Goal: Task Accomplishment & Management: Manage account settings

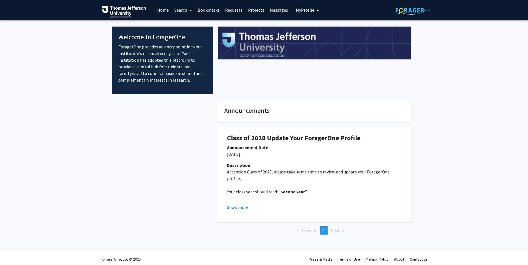
click at [297, 11] on span "My Profile" at bounding box center [305, 10] width 19 height 6
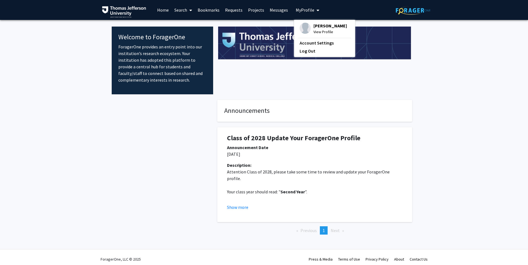
drag, startPoint x: 468, startPoint y: 60, endPoint x: 466, endPoint y: 56, distance: 4.6
click at [467, 58] on fg-internal-home-page "Welcome to ForagerOne ForagerOne provides an entry point into our institution’s…" at bounding box center [264, 136] width 528 height 233
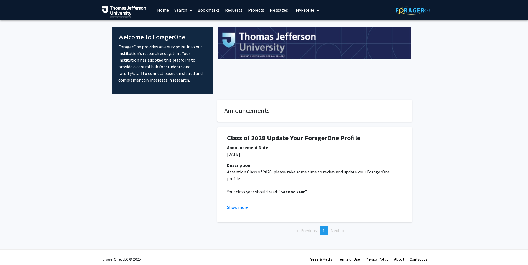
click at [258, 10] on link "Projects" at bounding box center [256, 9] width 22 height 19
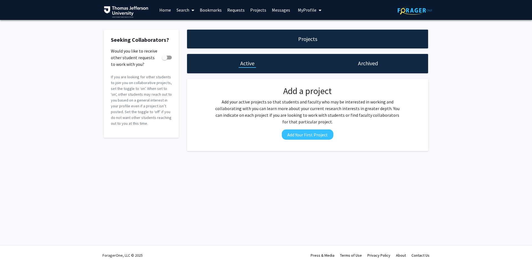
click at [289, 12] on link "Messages" at bounding box center [281, 9] width 24 height 19
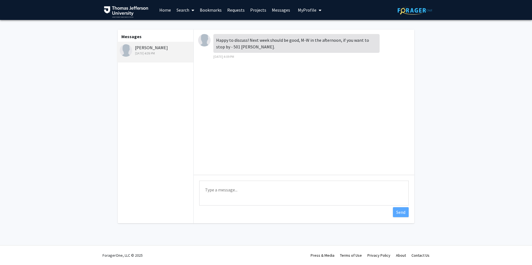
click at [230, 194] on textarea "Type a message" at bounding box center [303, 193] width 209 height 25
click at [315, 202] on textarea "Thank you so much! Looking forward to meeting you! I have availability [DATE] a…" at bounding box center [303, 193] width 209 height 25
click at [314, 191] on textarea "Thank you so much! Looking forward to meeting you! I have availability [DATE] a…" at bounding box center [303, 193] width 209 height 25
click at [287, 198] on textarea "Thank you so much! Looking forward to meeting you! I have availability [DATE] a…" at bounding box center [303, 193] width 209 height 25
click at [298, 196] on textarea "Thank you so much! Looking forward to meeting you! I have availability [DATE] a…" at bounding box center [303, 193] width 209 height 25
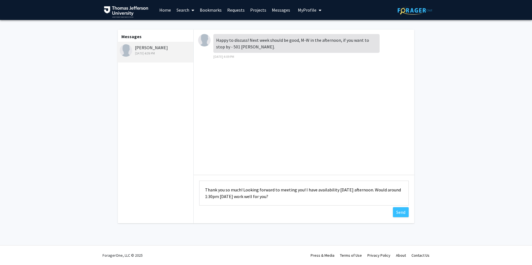
click at [314, 191] on textarea "Thank you so much! Looking forward to meeting you! I have availability [DATE] a…" at bounding box center [303, 193] width 209 height 25
click at [336, 191] on textarea "Thank you so much! Looking forward to meeting you! I have availability [DATE] a…" at bounding box center [303, 193] width 209 height 25
click at [342, 190] on textarea "Thank you so much! Looking forward to meeting you! I have availability [DATE] a…" at bounding box center [303, 193] width 209 height 25
click at [360, 190] on textarea "Thank you so much! Looking forward to meeting you! I have availability all afte…" at bounding box center [303, 193] width 209 height 25
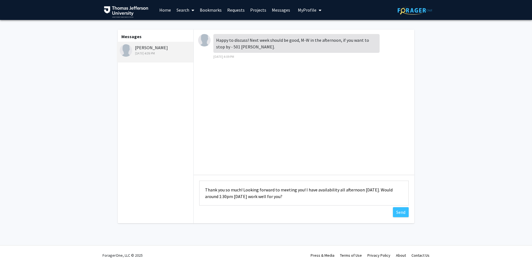
click at [301, 198] on textarea "Thank you so much! Looking forward to meeting you! I have availability all afte…" at bounding box center [303, 193] width 209 height 25
drag, startPoint x: 303, startPoint y: 190, endPoint x: 242, endPoint y: 190, distance: 61.5
click at [242, 190] on textarea "Thank you so much! Looking forward to meeting you! I have availability all afte…" at bounding box center [303, 193] width 209 height 25
click at [243, 196] on textarea "Thank you so much! I have availability all afternoon [DATE]. Would around 1:30p…" at bounding box center [303, 193] width 209 height 25
click at [243, 190] on textarea "Thank you so much! I have availability all afternoon [DATE]. Would around 1:30p…" at bounding box center [303, 193] width 209 height 25
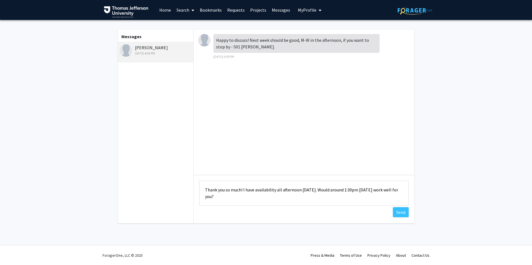
click at [260, 196] on textarea "Thank you so much! I have availability all afternoon [DATE]. Would around 1:30p…" at bounding box center [303, 193] width 209 height 25
click at [242, 189] on textarea "Thank you so much! I have availability all afternoon [DATE]. Would around 1:30p…" at bounding box center [303, 193] width 209 height 25
click at [265, 196] on textarea "Thank you so much! Sounds great! I have availability all afternoon [DATE]. Woul…" at bounding box center [303, 193] width 209 height 25
paste textarea "Looking forward to meeting you!"
click at [343, 195] on textarea "Thank you so much! Sounds great! I have availability all afternoon [DATE]. Woul…" at bounding box center [303, 193] width 209 height 25
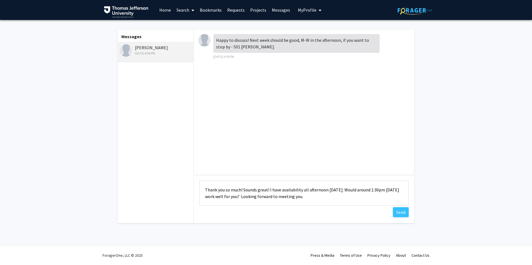
click at [248, 197] on textarea "Thank you so much! Sounds great! I have availability all afternoon [DATE]. Woul…" at bounding box center [303, 193] width 209 height 25
click at [353, 190] on textarea "Thank you so much! Sounds great! I have availability all afternoon [DATE]. Woul…" at bounding box center [303, 193] width 209 height 25
click at [222, 196] on textarea "Thank you so much! Sounds great! I have availability all afternoon [DATE]. Does…" at bounding box center [303, 193] width 209 height 25
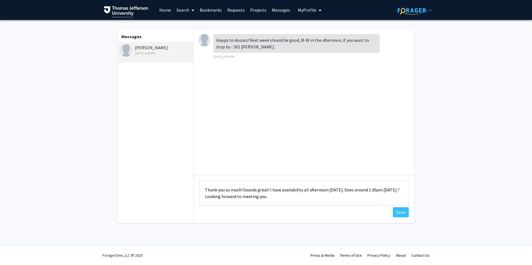
click at [221, 198] on textarea "Thank you so much! Sounds great! I have availability all afternoon [DATE]. Does…" at bounding box center [303, 193] width 209 height 25
click at [357, 197] on textarea "Thank you so much! Sounds great! I have availability all afternoon [DATE]. Does…" at bounding box center [303, 193] width 209 height 25
click at [353, 197] on textarea "Thank you so much! Sounds great! I have availability all afternoon [DATE]. Does…" at bounding box center [303, 193] width 209 height 25
type textarea "Thank you so much! Sounds great! I have availability all afternoon [DATE]. Does…"
click at [401, 214] on button "Send" at bounding box center [401, 213] width 16 height 10
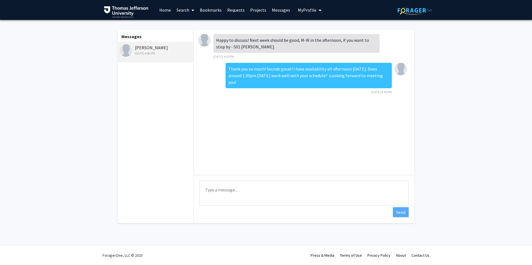
click at [166, 11] on link "Home" at bounding box center [165, 9] width 17 height 19
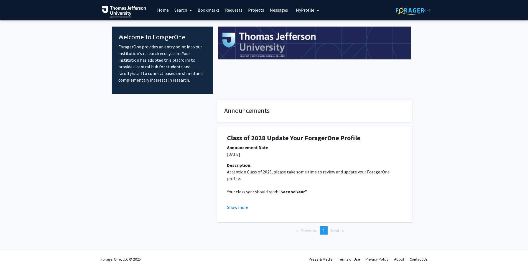
click at [303, 13] on button "My Profile" at bounding box center [307, 10] width 27 height 20
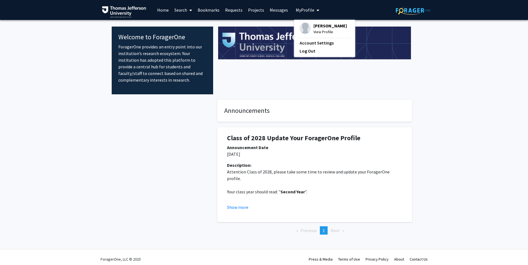
click at [316, 32] on span "View Profile" at bounding box center [330, 32] width 34 height 6
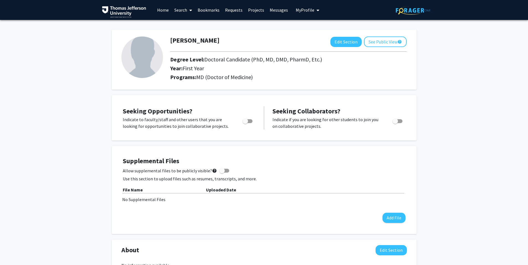
click at [151, 63] on img at bounding box center [142, 58] width 42 height 42
click at [347, 45] on button "Edit Section" at bounding box center [345, 42] width 31 height 10
select select "first_year"
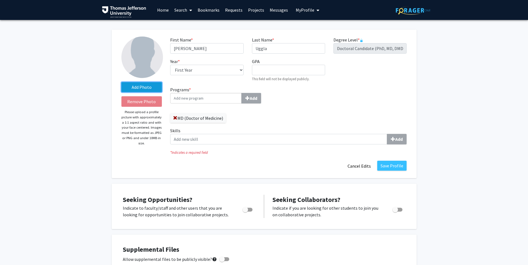
click at [145, 88] on label "Add Photo" at bounding box center [141, 87] width 41 height 10
click at [0, 0] on input "Add Photo" at bounding box center [0, 0] width 0 height 0
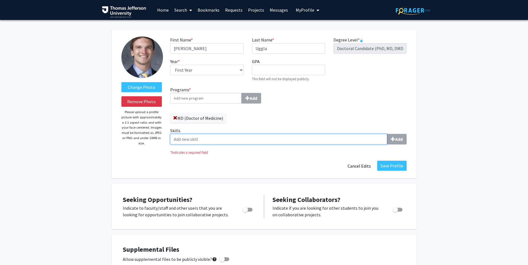
click at [287, 134] on input "Skills Add" at bounding box center [278, 139] width 217 height 11
click at [351, 141] on input "Skills Add" at bounding box center [278, 139] width 217 height 11
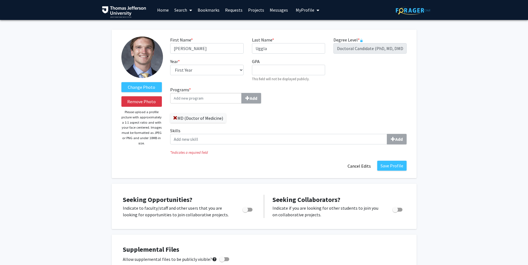
click at [217, 98] on input "Programs * Add" at bounding box center [205, 98] width 71 height 11
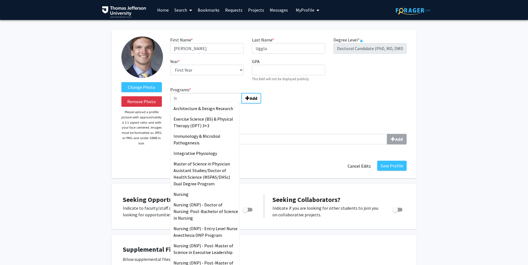
type input "S"
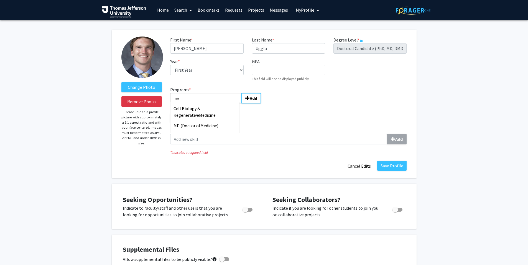
type input "m"
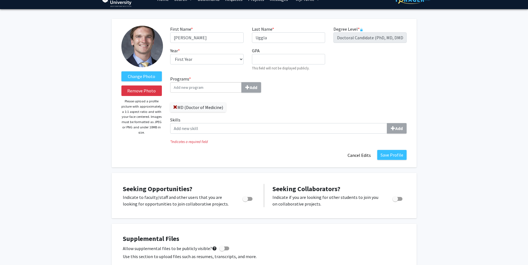
scroll to position [43, 0]
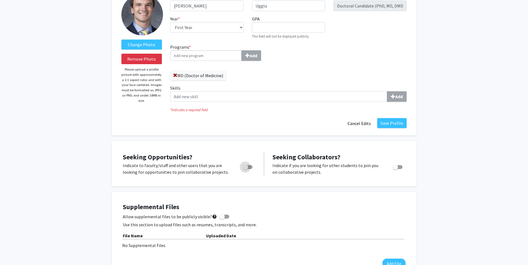
click at [247, 167] on span "Toggle" at bounding box center [245, 168] width 6 height 6
click at [245, 169] on input "Are you actively seeking opportunities?" at bounding box center [245, 169] width 0 height 0
checkbox input "true"
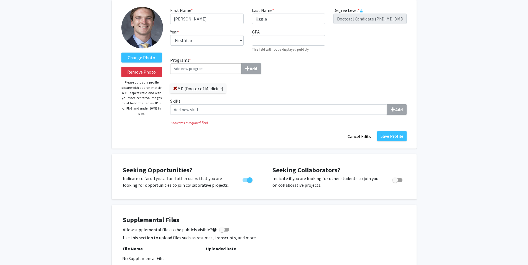
scroll to position [29, 0]
click at [387, 138] on button "Save Profile" at bounding box center [391, 137] width 29 height 10
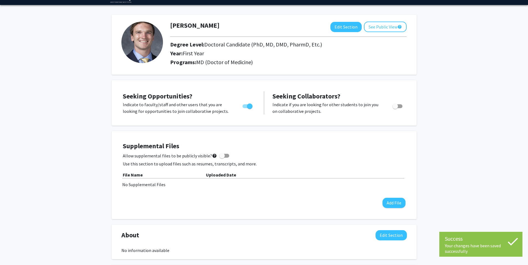
scroll to position [0, 0]
